Goal: Information Seeking & Learning: Learn about a topic

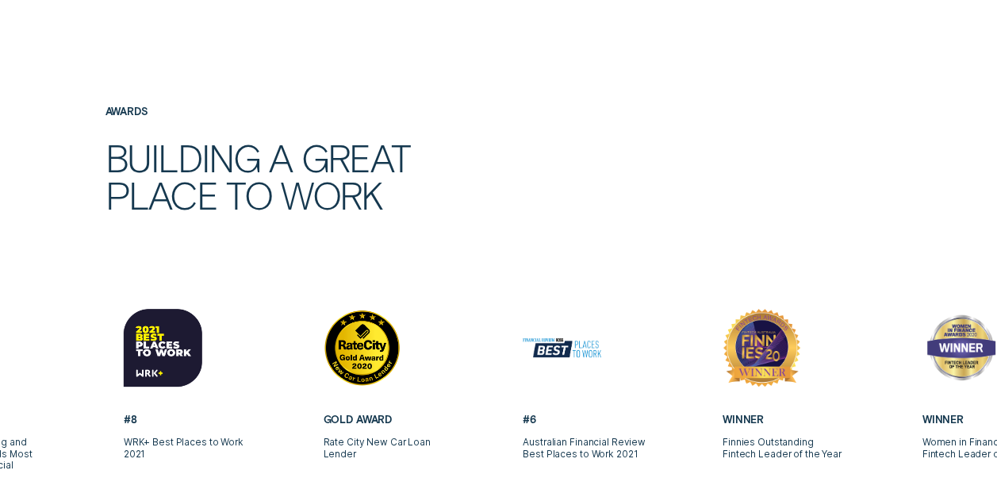
scroll to position [6399, 0]
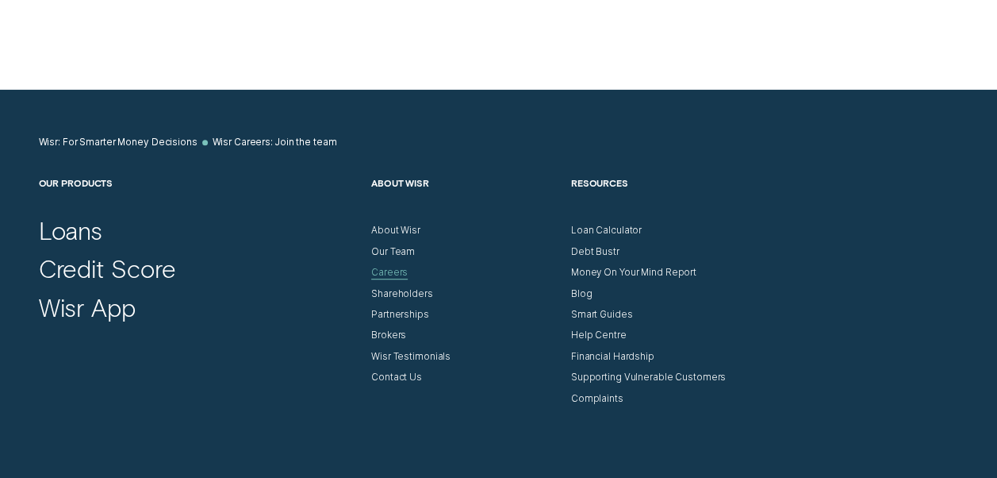
click at [393, 278] on div "Careers" at bounding box center [389, 273] width 36 height 12
click at [386, 278] on div "Careers" at bounding box center [389, 273] width 36 height 12
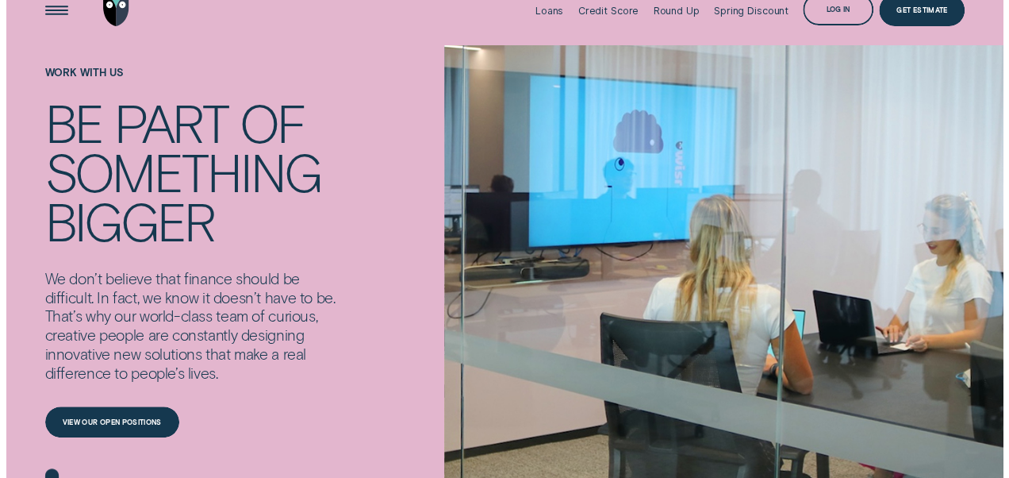
scroll to position [0, 0]
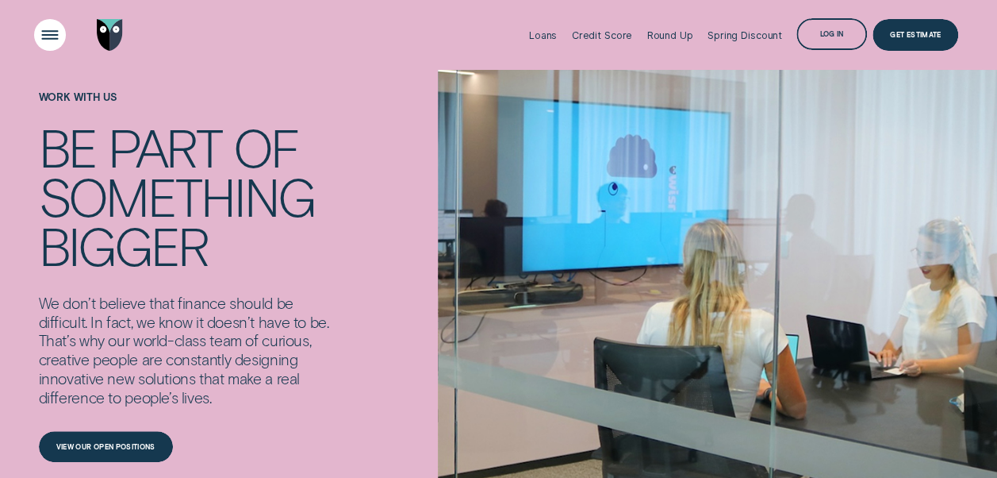
click at [47, 32] on div "Open Menu" at bounding box center [50, 35] width 44 height 44
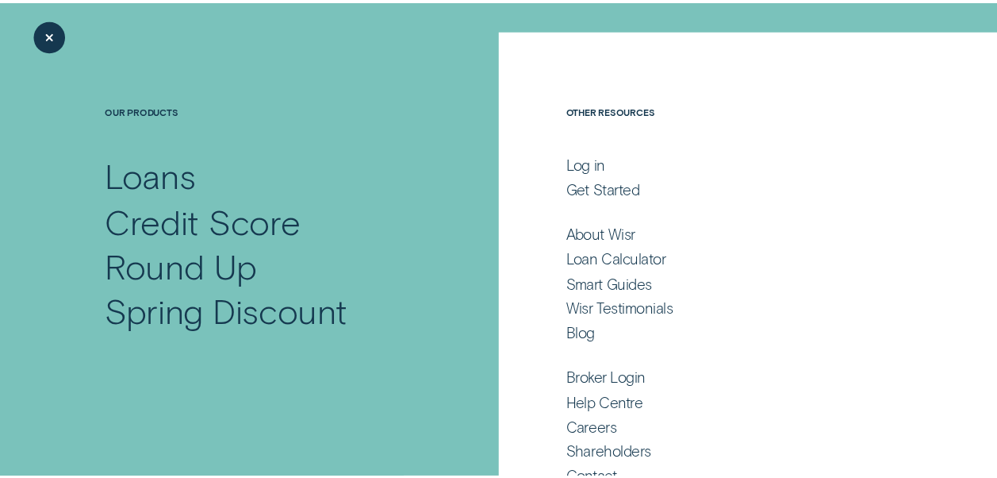
scroll to position [71, 0]
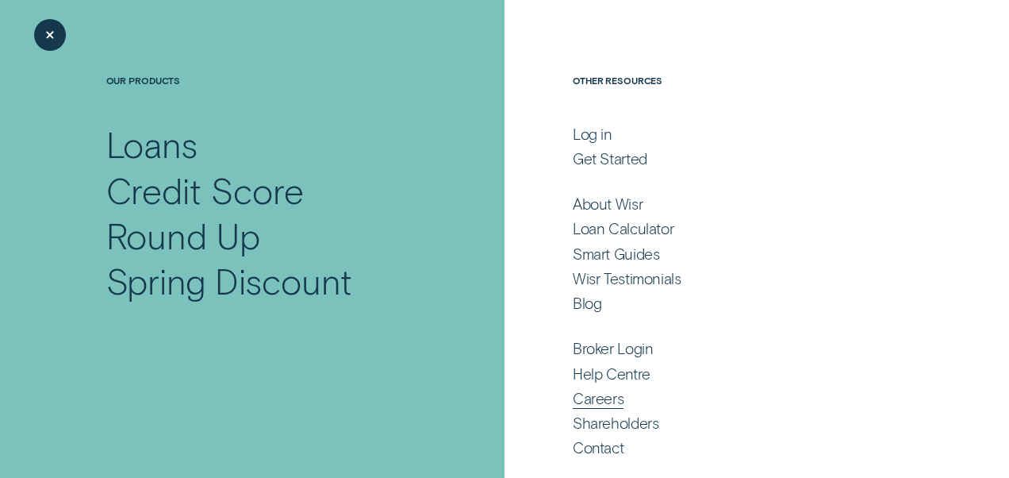
click at [587, 397] on div "Careers" at bounding box center [598, 398] width 51 height 19
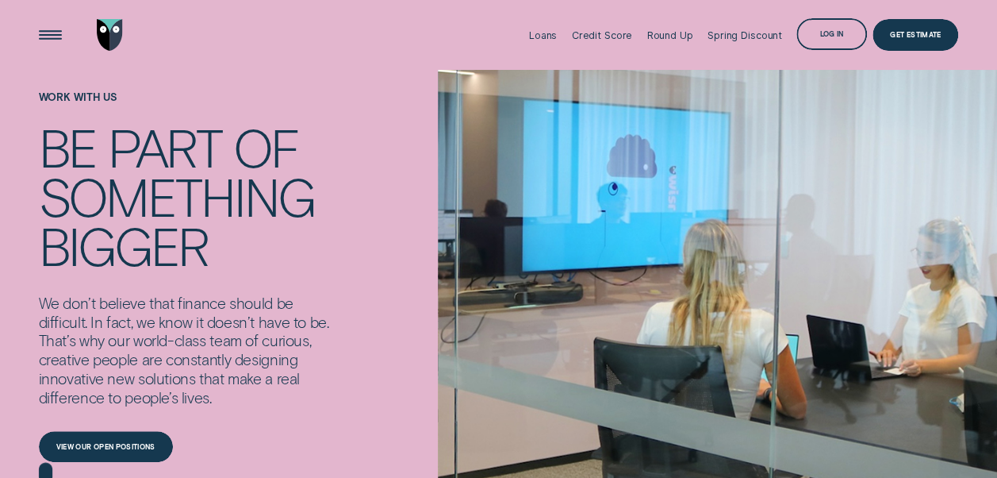
scroll to position [290, 0]
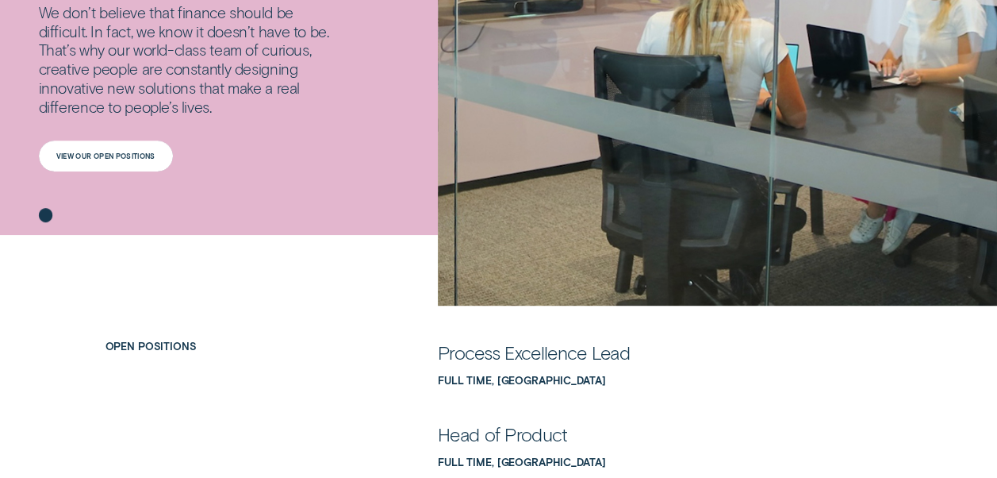
click at [151, 148] on div "View our open positions" at bounding box center [106, 156] width 134 height 32
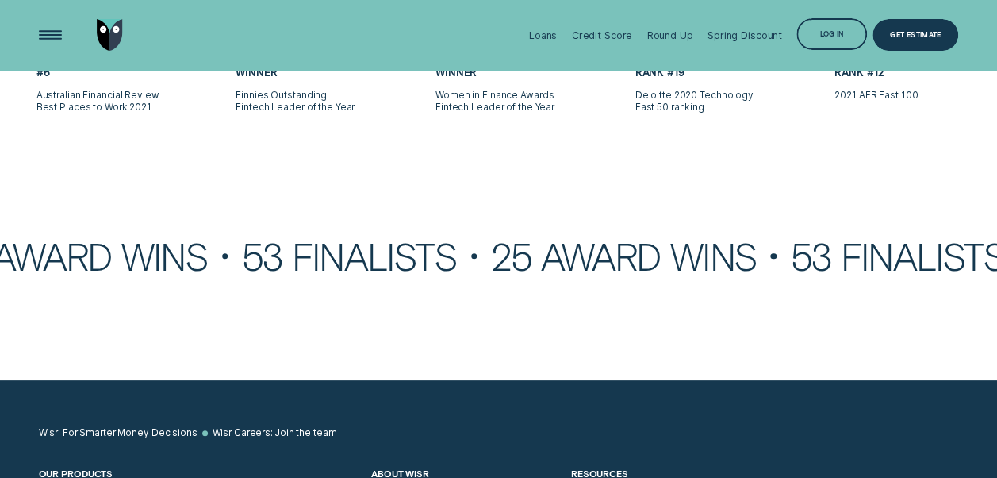
scroll to position [6399, 0]
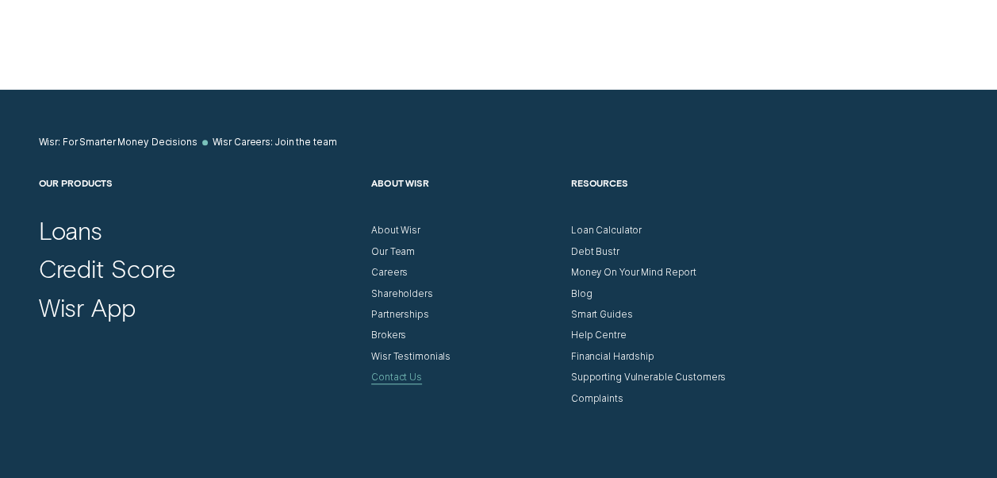
click at [397, 383] on div "Contact Us" at bounding box center [396, 377] width 51 height 12
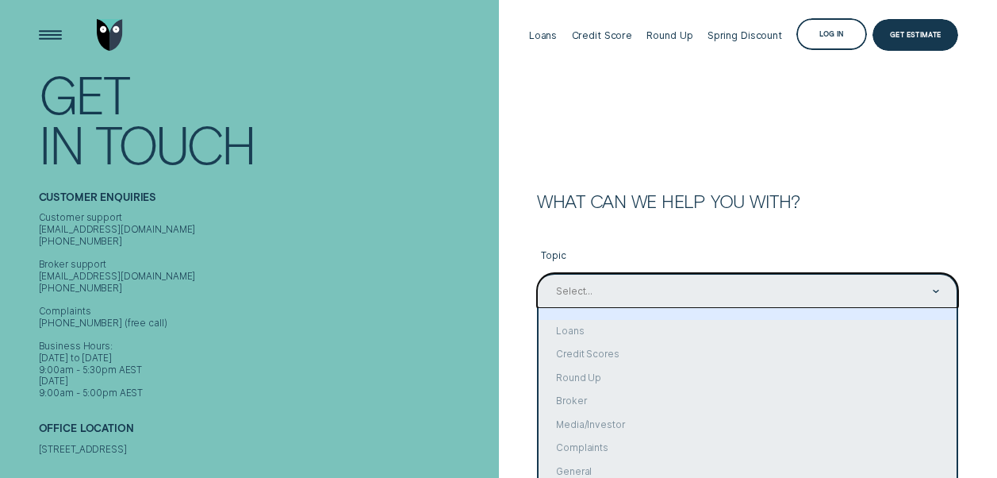
click at [597, 281] on div "option focused, 1 of 10. 10 results available. Use Up and Down to choose option…" at bounding box center [747, 290] width 421 height 35
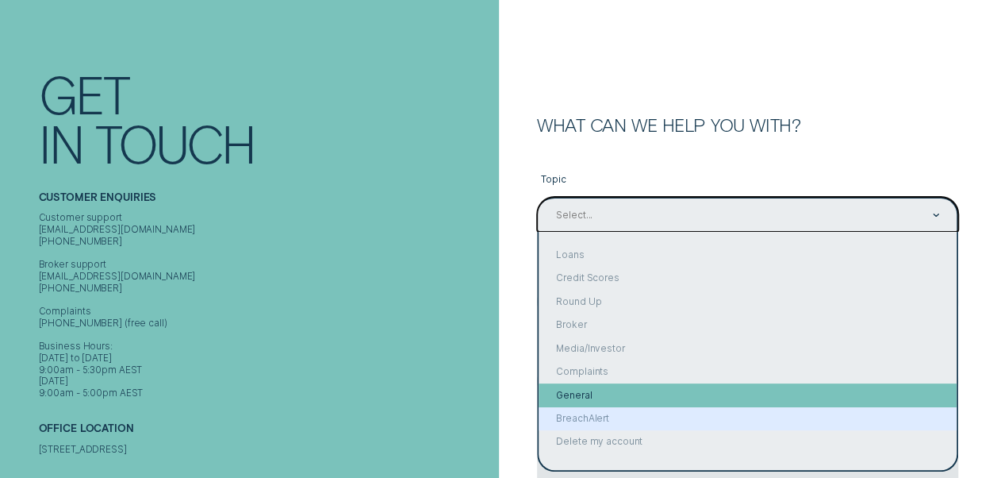
scroll to position [1, 0]
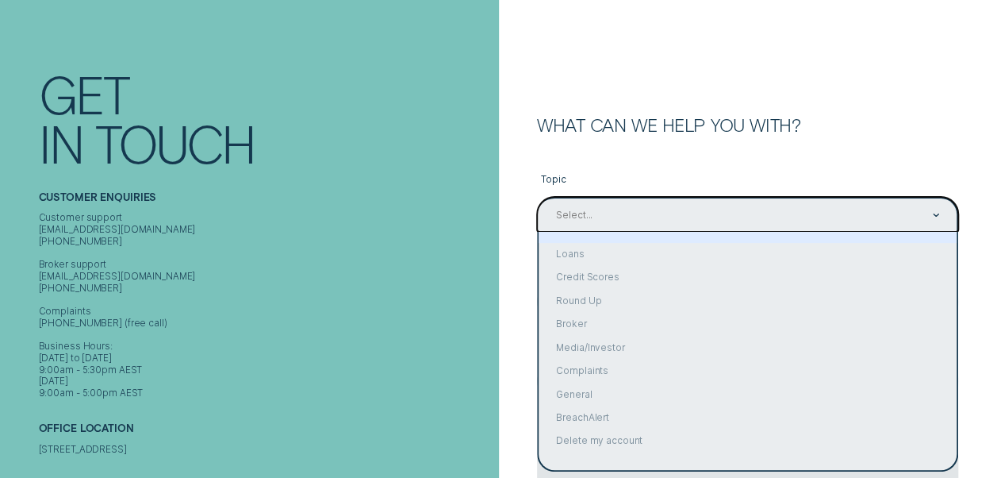
click at [588, 85] on form "What can we help you with? Topic option focused, 1 of 10. 10 results available.…" at bounding box center [748, 307] width 499 height 766
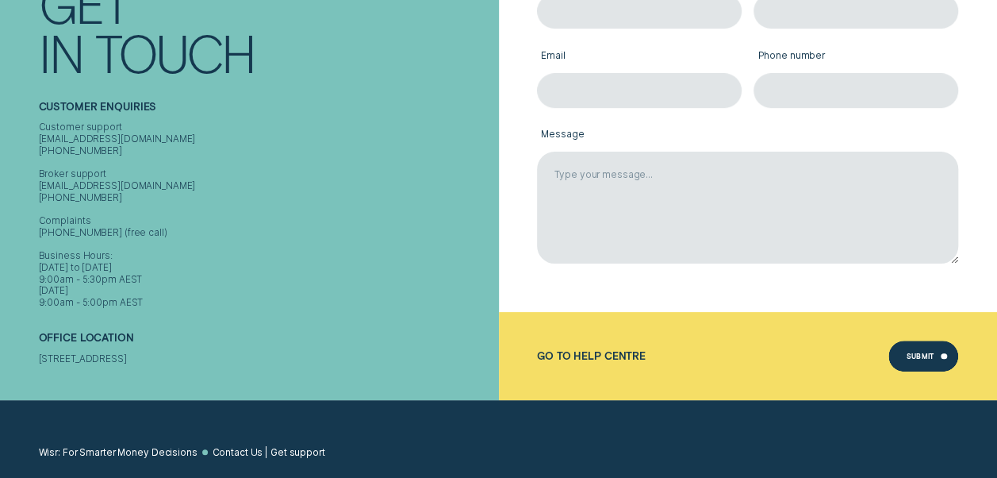
scroll to position [658, 0]
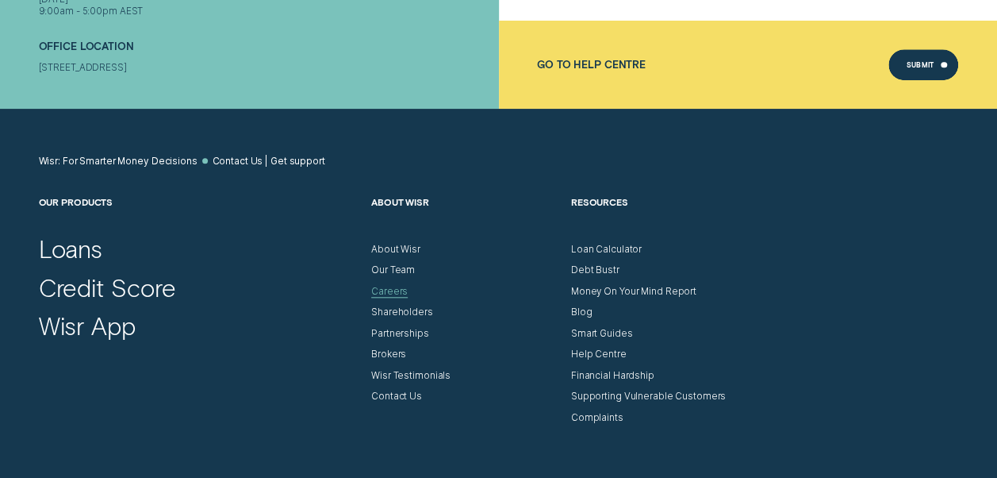
click at [400, 290] on div "Careers" at bounding box center [389, 292] width 36 height 12
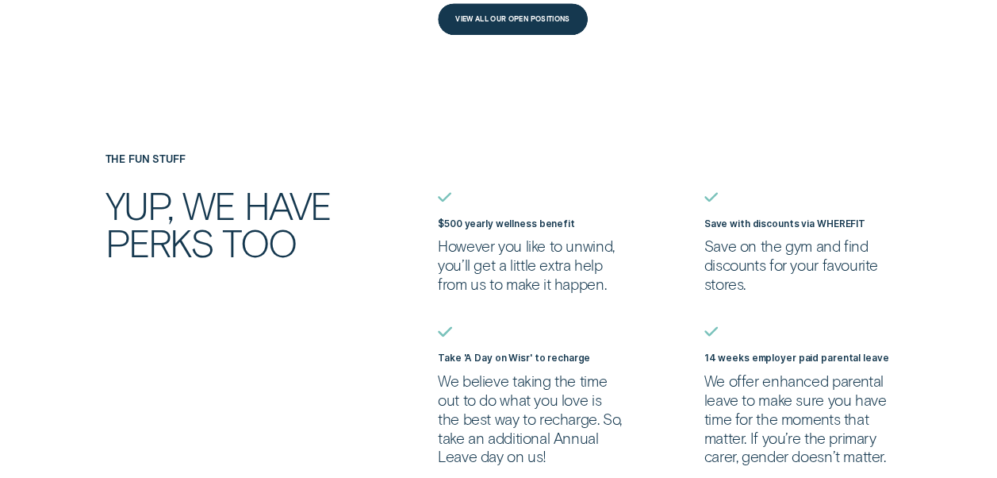
scroll to position [582, 0]
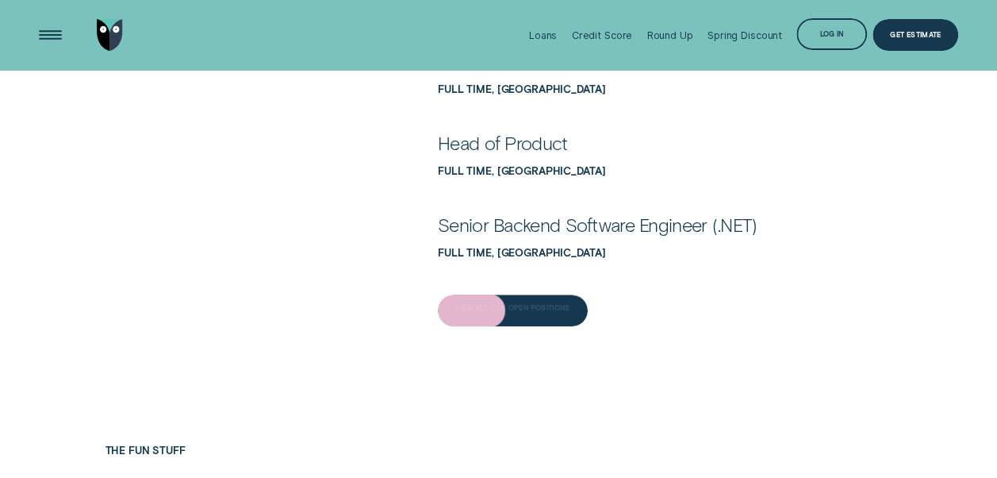
click at [509, 321] on div "View All Our Open Positions" at bounding box center [513, 310] width 150 height 32
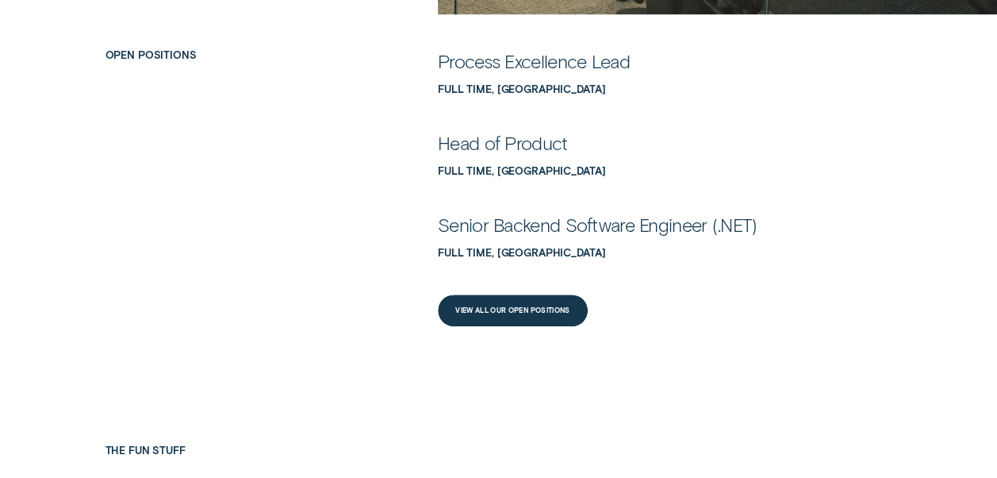
scroll to position [0, 0]
